Goal: Information Seeking & Learning: Learn about a topic

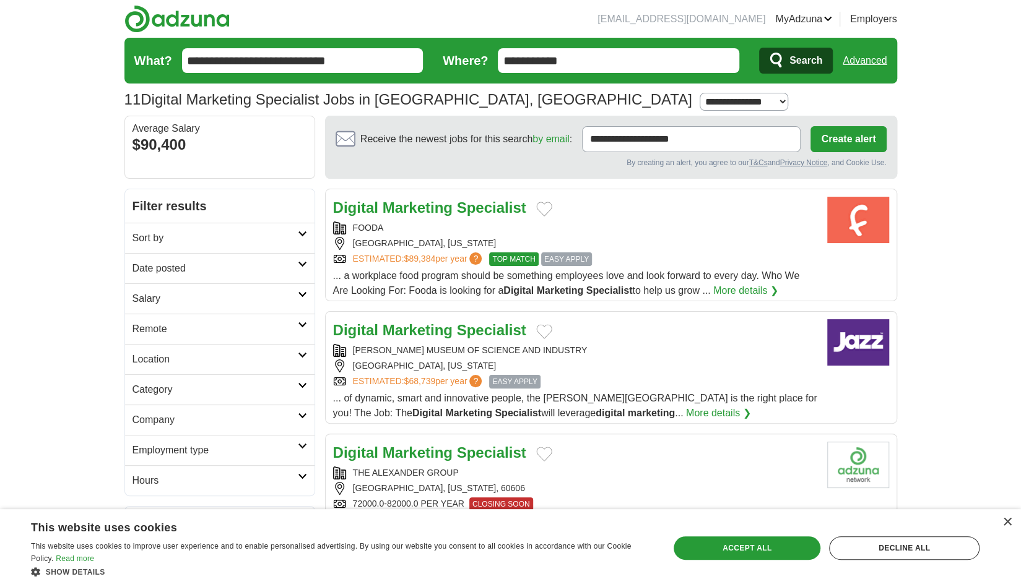
click at [350, 62] on input "**********" at bounding box center [302, 60] width 241 height 25
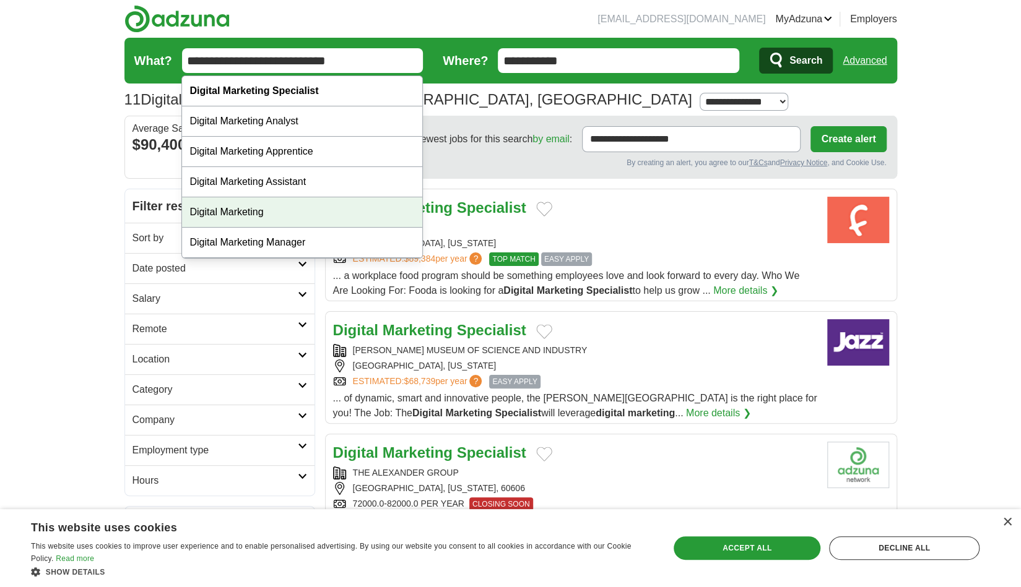
click at [298, 209] on div "Digital Marketing" at bounding box center [302, 212] width 240 height 30
type input "**********"
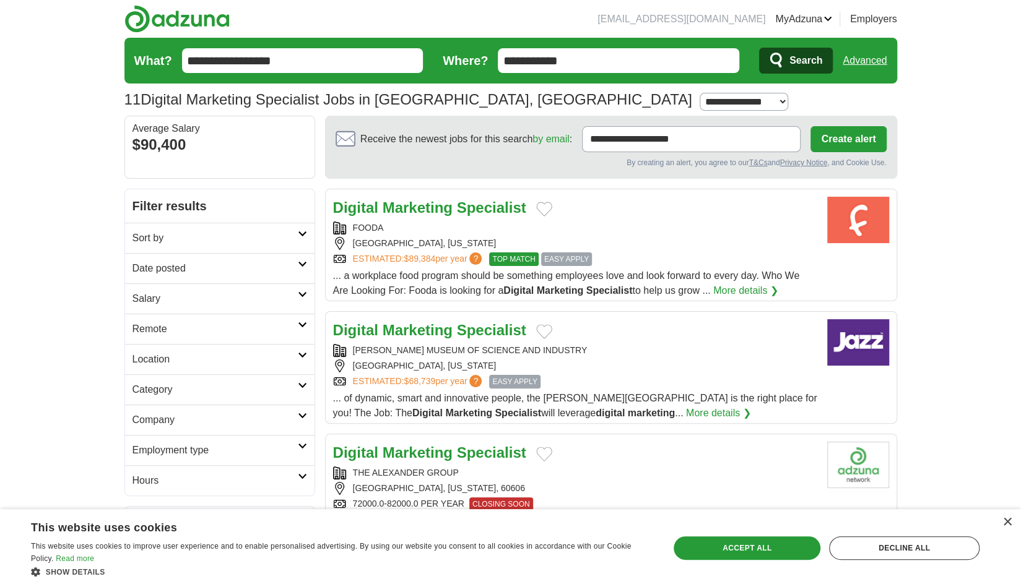
click at [774, 61] on icon "submit" at bounding box center [776, 60] width 15 height 17
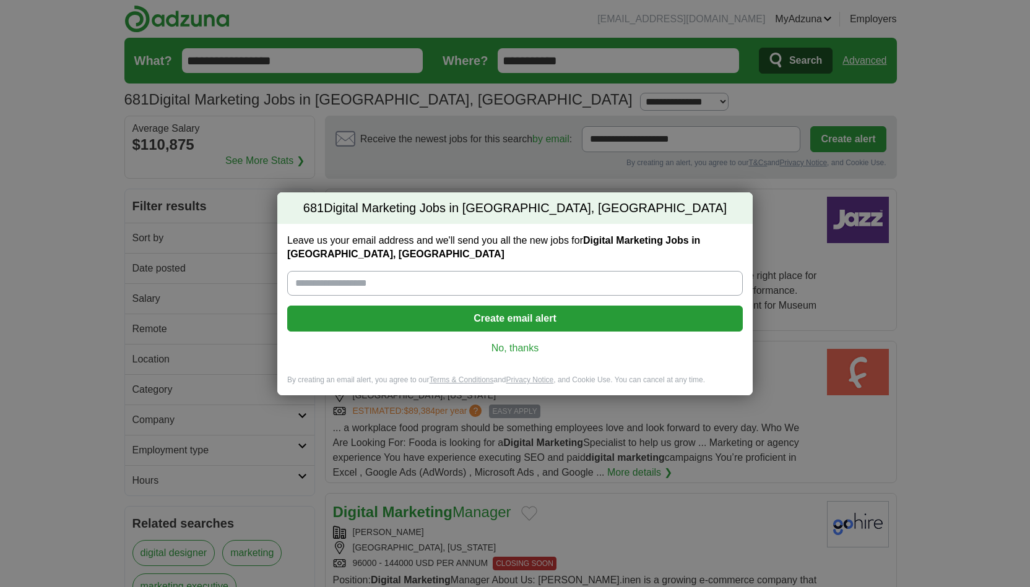
click at [509, 348] on link "No, thanks" at bounding box center [515, 349] width 436 height 14
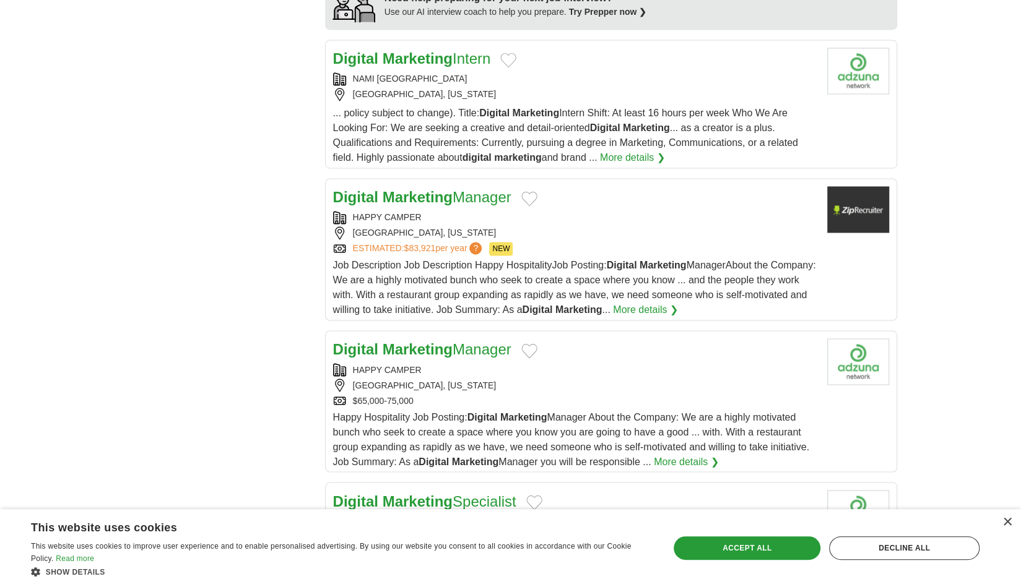
scroll to position [1176, 0]
click at [671, 261] on strong "Marketing" at bounding box center [662, 264] width 47 height 11
click at [513, 383] on div "[GEOGRAPHIC_DATA], [US_STATE]" at bounding box center [575, 384] width 484 height 13
click at [615, 267] on span "Job Description Job Description Happy HospitalityJob Posting: Digital Marketing…" at bounding box center [574, 286] width 483 height 55
click at [651, 413] on span "Happy Hospitality Job Posting: Digital Marketing Manager About the Company: We …" at bounding box center [571, 438] width 476 height 55
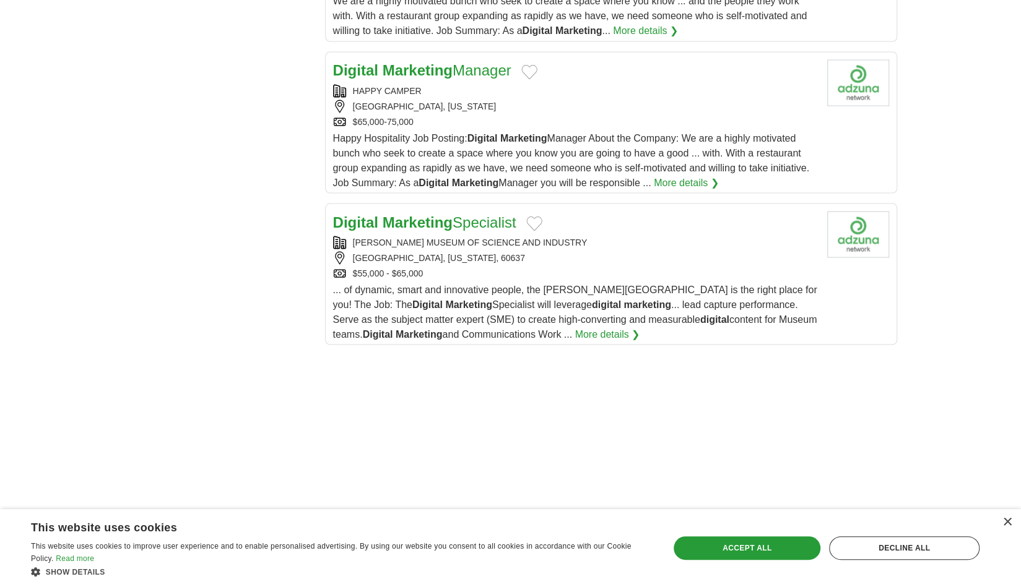
scroll to position [1547, 0]
